Goal: Task Accomplishment & Management: Use online tool/utility

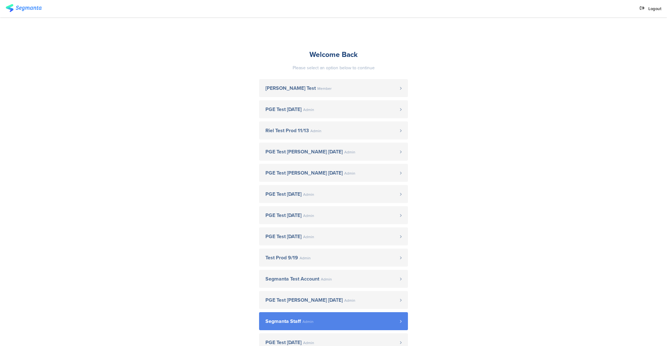
click at [328, 317] on link "Segmanta Staff Admin" at bounding box center [333, 321] width 149 height 18
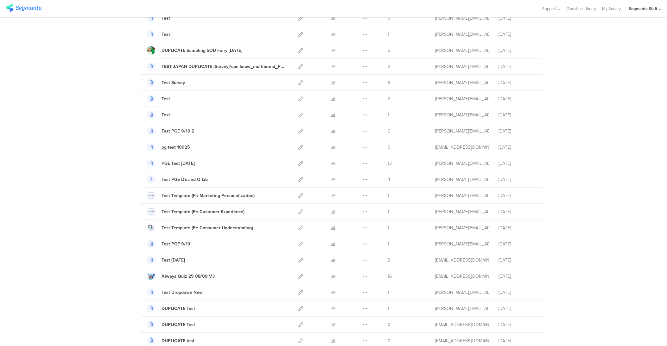
scroll to position [141, 0]
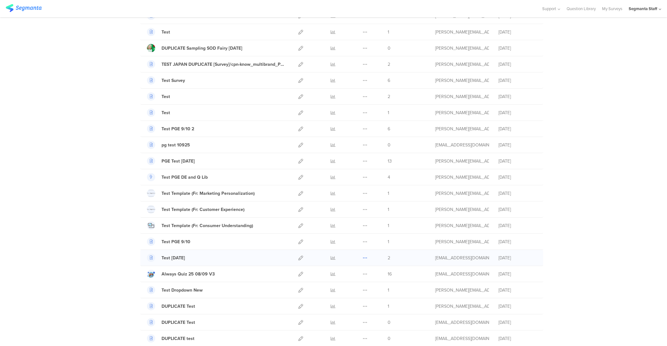
click at [362, 259] on icon at bounding box center [364, 258] width 5 height 5
click at [355, 275] on button "Duplicate" at bounding box center [352, 273] width 35 height 11
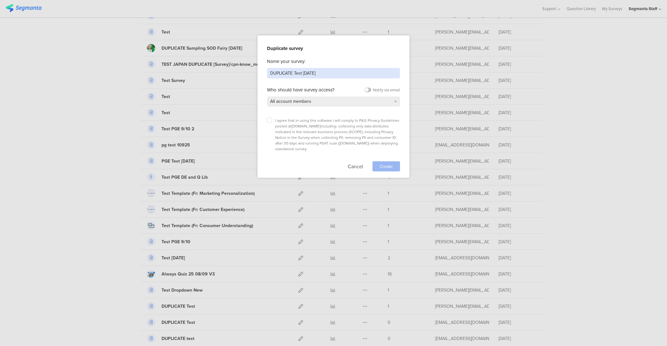
click at [347, 72] on input "DUPLICATE Test [DATE]" at bounding box center [333, 73] width 133 height 10
click at [293, 72] on input "DUPLICATE Test [DATE]" at bounding box center [333, 73] width 133 height 10
type input "Test [DATE]"
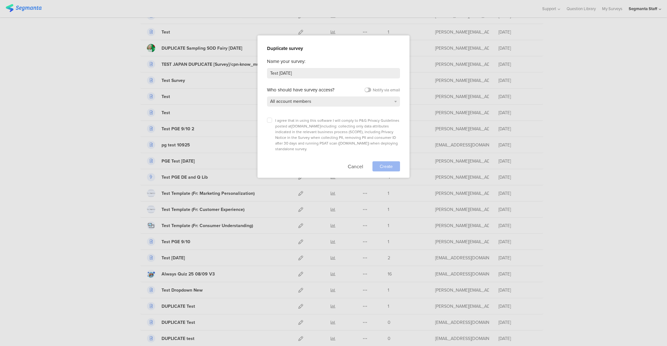
click at [269, 123] on div "I agree that in using this software I will comply to P&G Privacy Guidelines pos…" at bounding box center [333, 135] width 133 height 34
click at [269, 120] on icon at bounding box center [269, 120] width 3 height 3
click at [0, 0] on input "checkbox" at bounding box center [0, 0] width 0 height 0
click at [382, 163] on span "Create" at bounding box center [386, 166] width 13 height 7
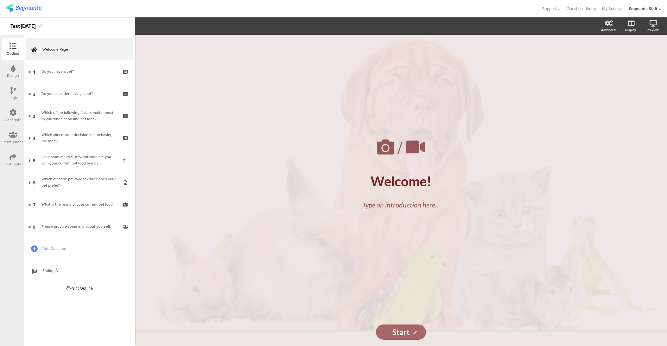
click at [10, 155] on icon at bounding box center [12, 157] width 7 height 7
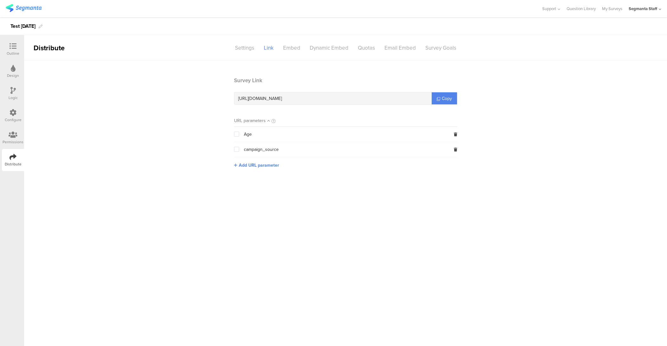
click at [448, 91] on section "Survey Link [URL][DOMAIN_NAME] Copy" at bounding box center [345, 91] width 223 height 28
click at [451, 99] on span "Copy" at bounding box center [447, 98] width 10 height 7
click at [482, 110] on section "Survey Link [URL][DOMAIN_NAME] Copy URL parameters Age campaign_source Add URL …" at bounding box center [345, 128] width 643 height 102
click at [447, 99] on span "Copy" at bounding box center [447, 98] width 10 height 7
click at [614, 9] on link "My Surveys" at bounding box center [612, 8] width 20 height 17
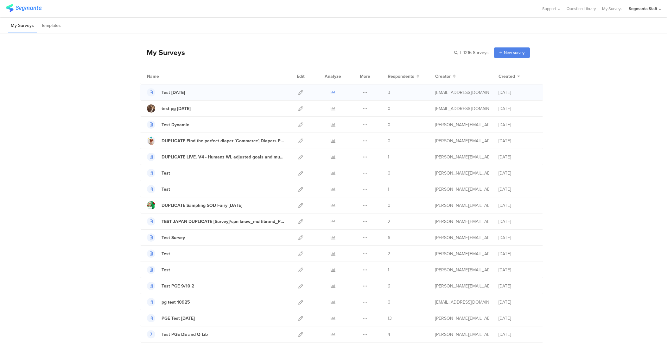
click at [331, 92] on icon at bounding box center [333, 92] width 5 height 5
